Goal: Navigation & Orientation: Find specific page/section

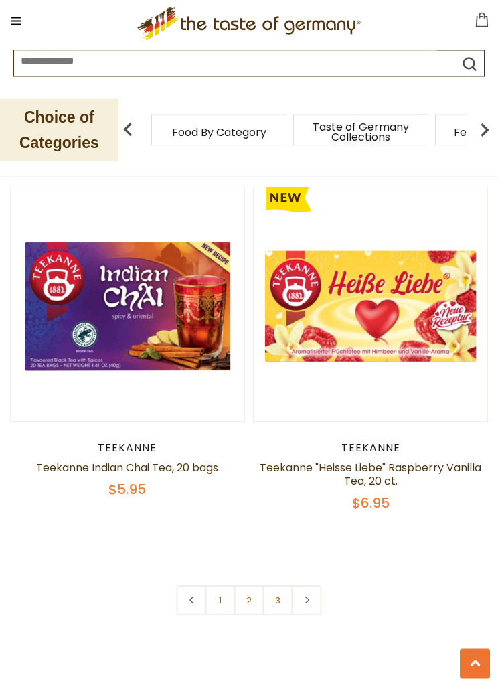
scroll to position [6245, 0]
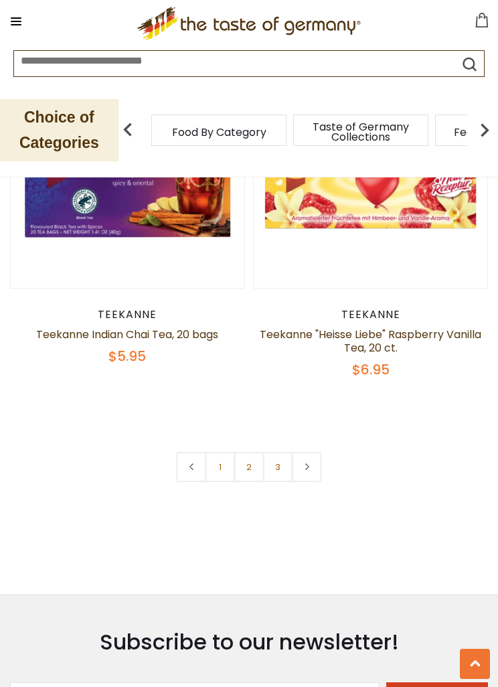
click at [314, 453] on link at bounding box center [307, 467] width 30 height 30
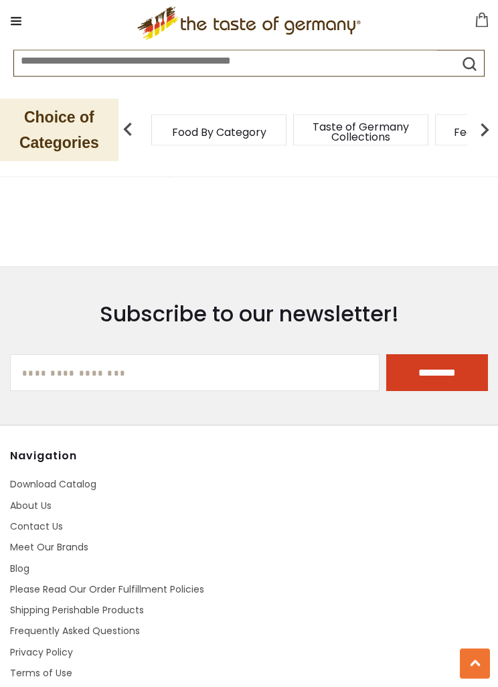
scroll to position [6333, 0]
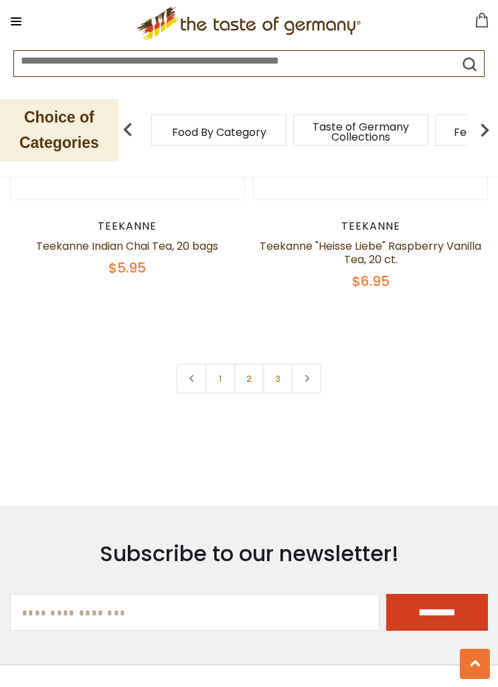
click at [279, 373] on link "3" at bounding box center [278, 378] width 30 height 30
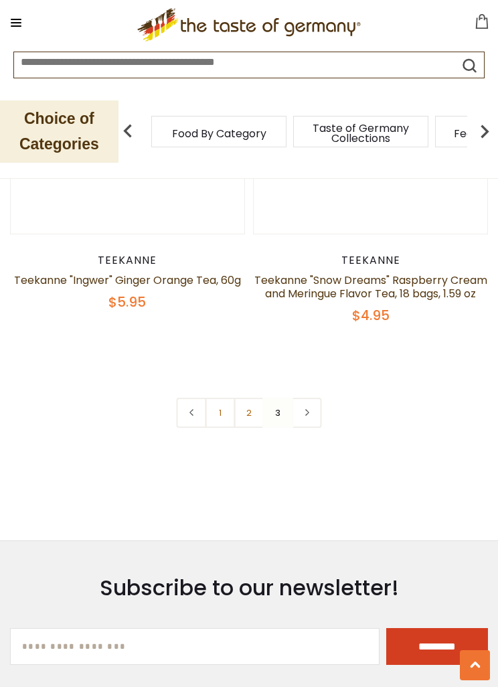
scroll to position [2652, 0]
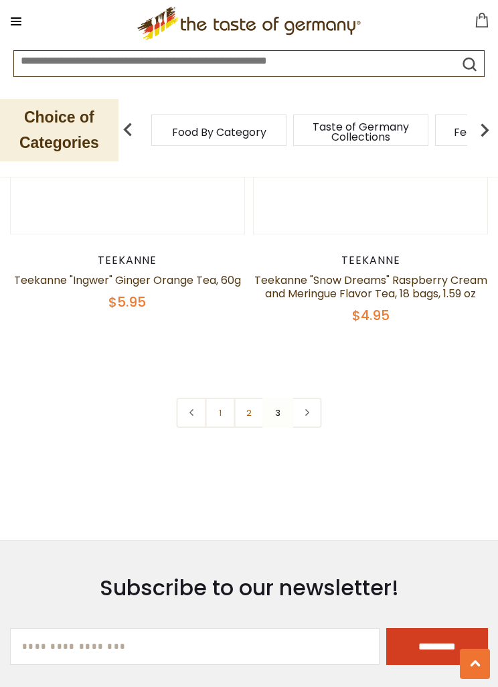
click at [244, 420] on link "2" at bounding box center [249, 413] width 30 height 30
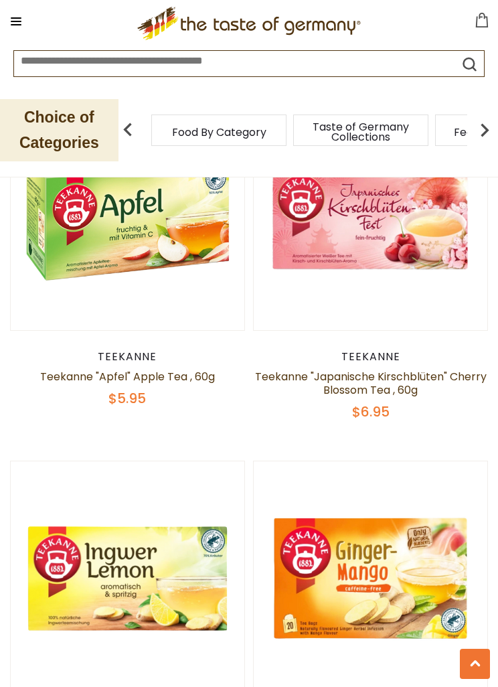
scroll to position [2457, 0]
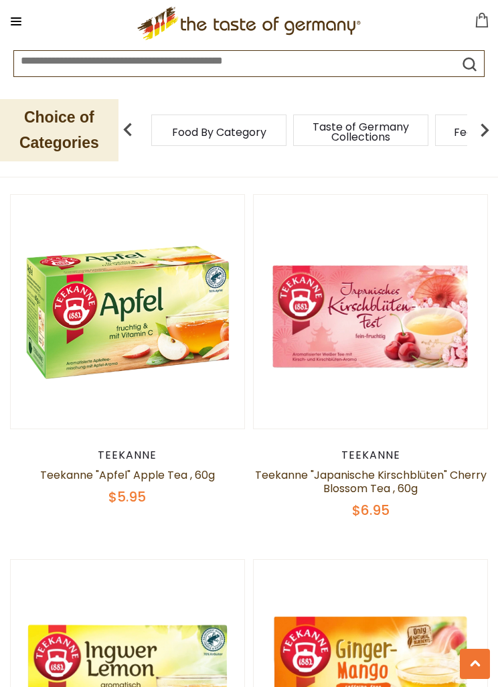
click at [24, 25] on button at bounding box center [16, 21] width 19 height 19
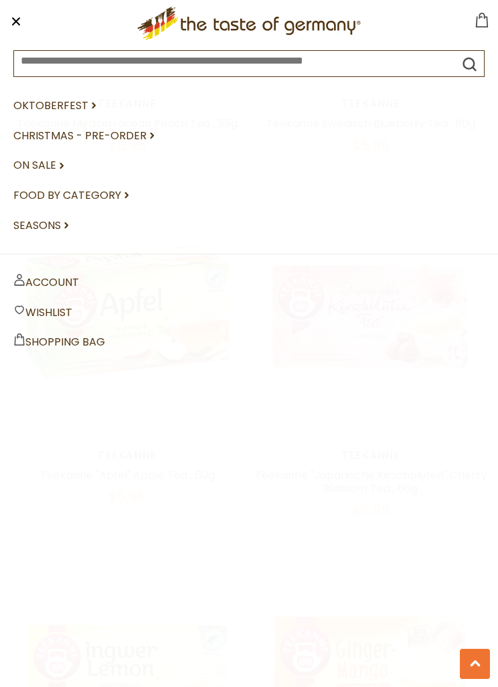
click at [135, 138] on link "Christmas - PRE-ORDER dropdown_arrow" at bounding box center [248, 136] width 471 height 30
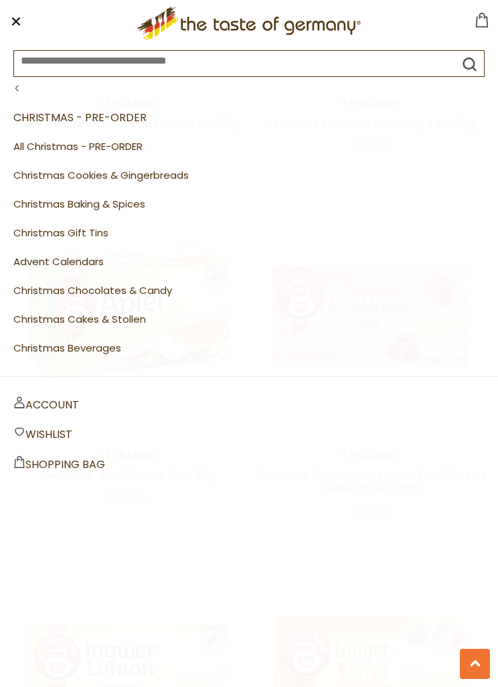
click at [132, 145] on link "All Christmas - PRE-ORDER" at bounding box center [248, 147] width 471 height 29
